Goal: Obtain resource: Obtain resource

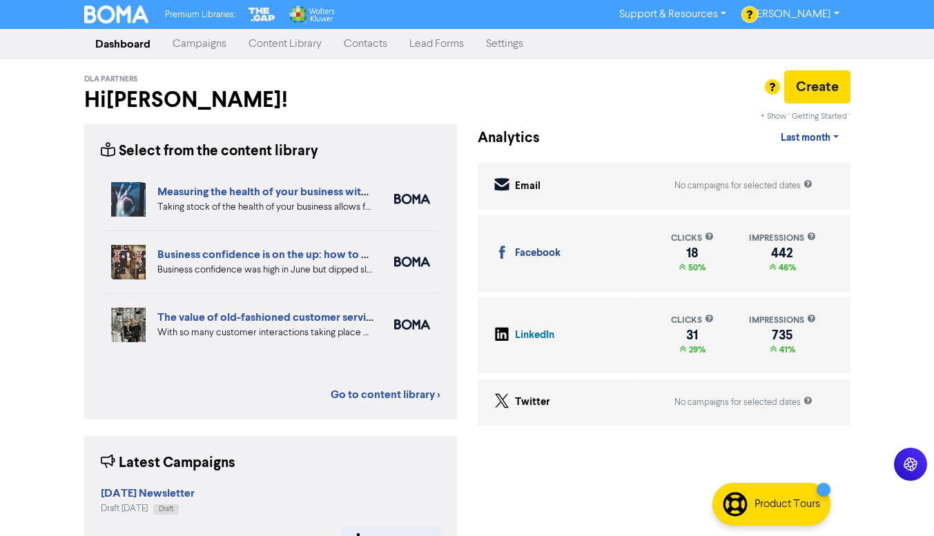
click at [268, 58] on nav "Dashboard Campaigns Content Library Contacts Lead Forms Settings" at bounding box center [467, 44] width 934 height 30
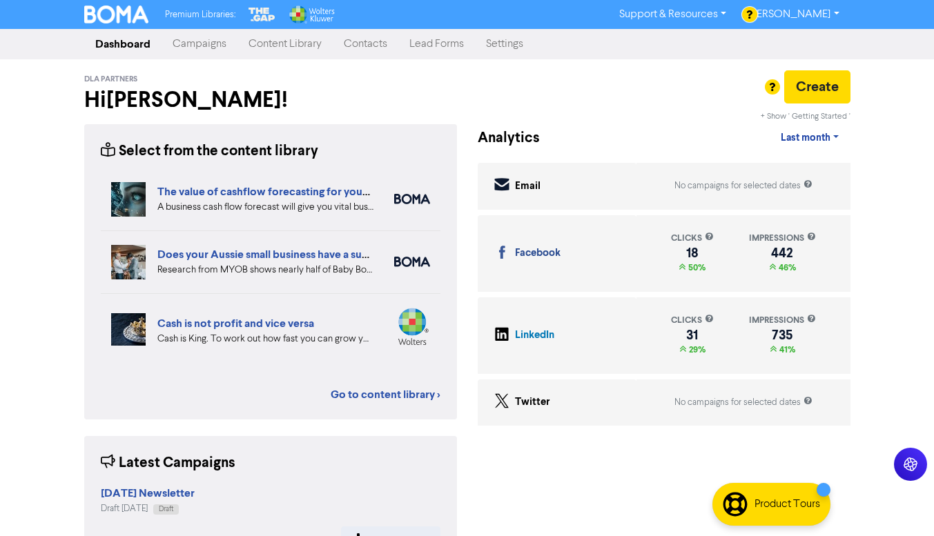
click at [288, 50] on link "Content Library" at bounding box center [284, 44] width 95 height 28
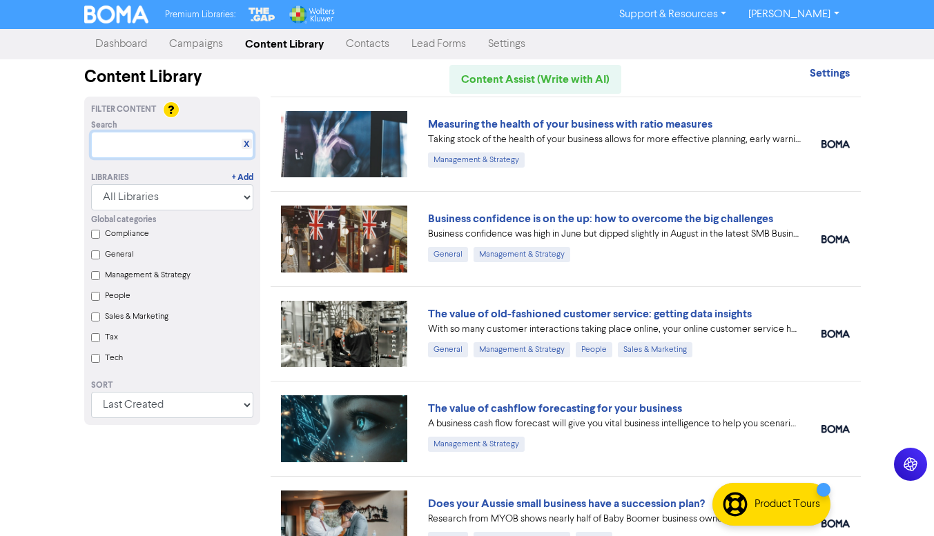
click at [167, 145] on input "text" at bounding box center [172, 145] width 162 height 26
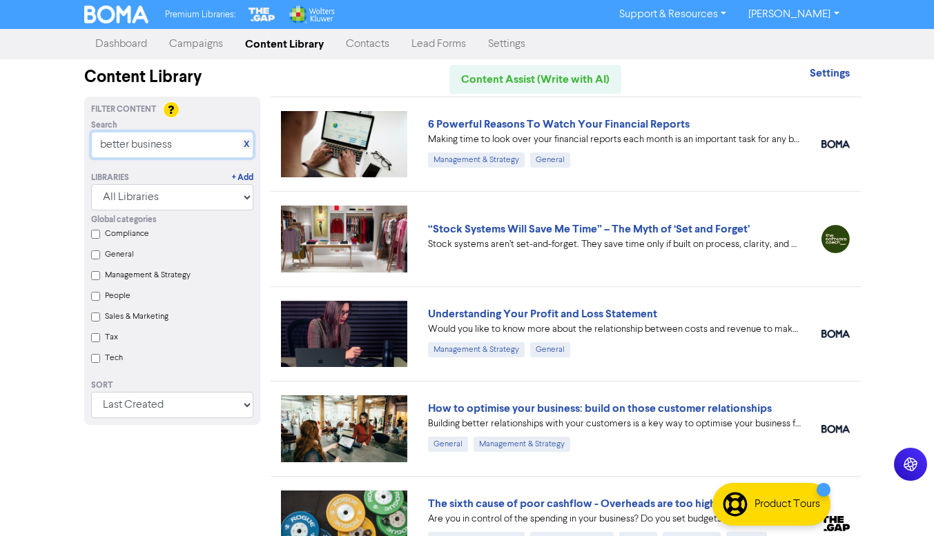
type input "better business"
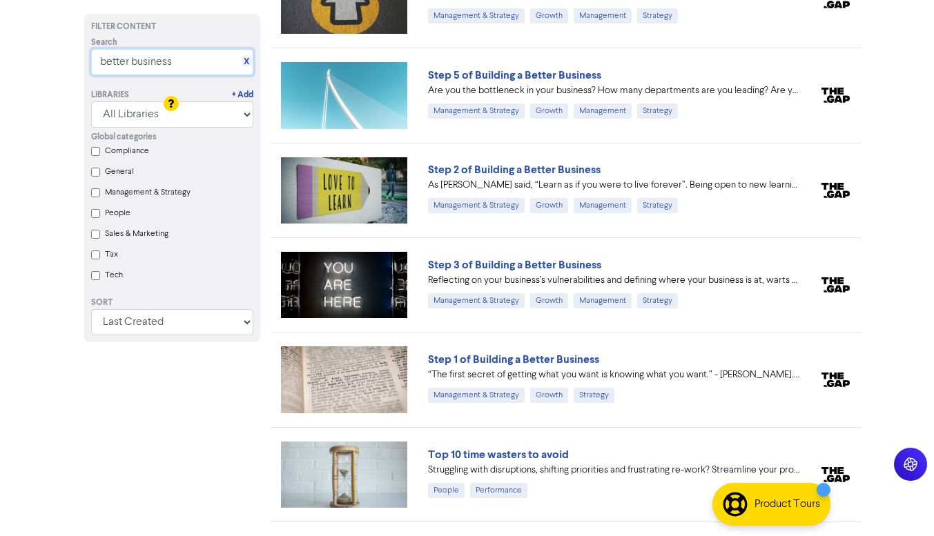
scroll to position [1548, 0]
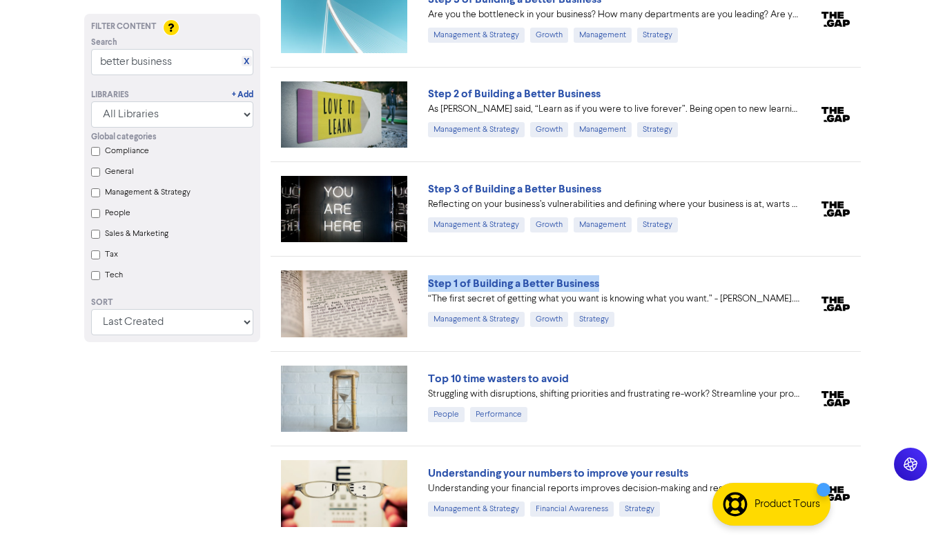
drag, startPoint x: 475, startPoint y: 285, endPoint x: 611, endPoint y: 286, distance: 135.9
click at [611, 286] on div "Step 1 of Building a Better Business “The first secret of getting what you want…" at bounding box center [613, 303] width 393 height 57
copy link "Step 1 of Building a Better Business"
